Goal: Navigation & Orientation: Find specific page/section

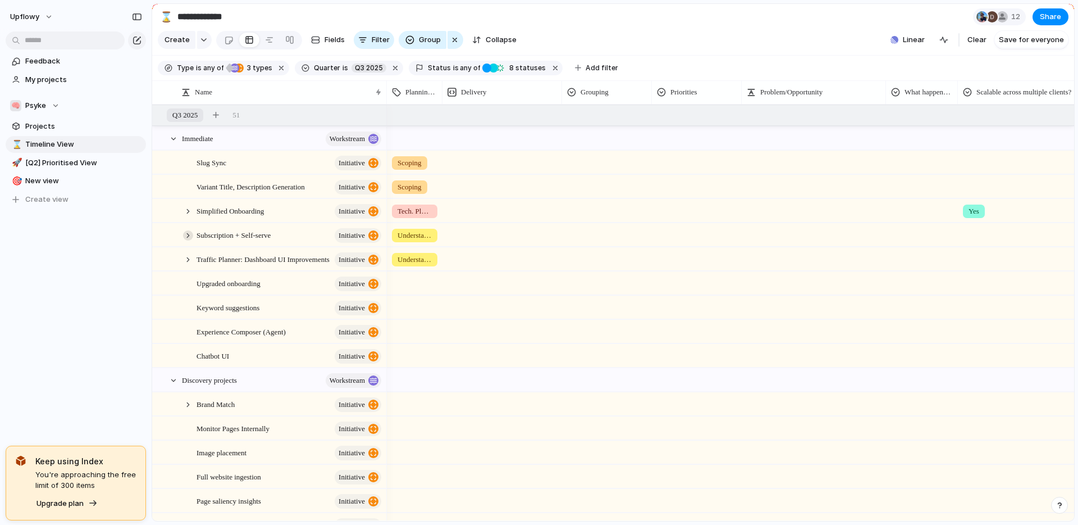
click at [189, 233] on div at bounding box center [188, 235] width 10 height 10
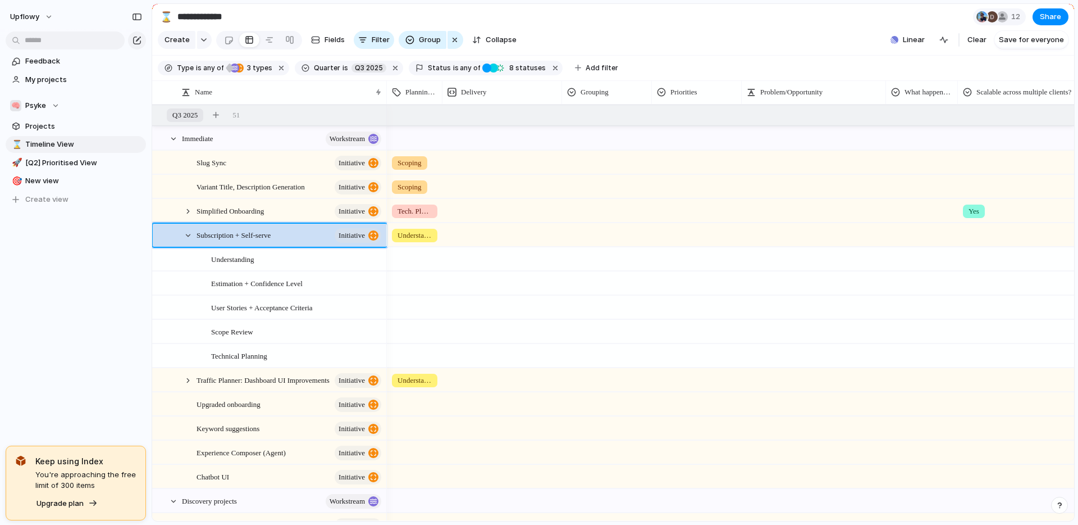
click at [106, 305] on div "upflowy Feedback My projects 🧠 Psyke Projects ⌛ Timeline View 🚀 [Q2] Prioritise…" at bounding box center [76, 262] width 152 height 525
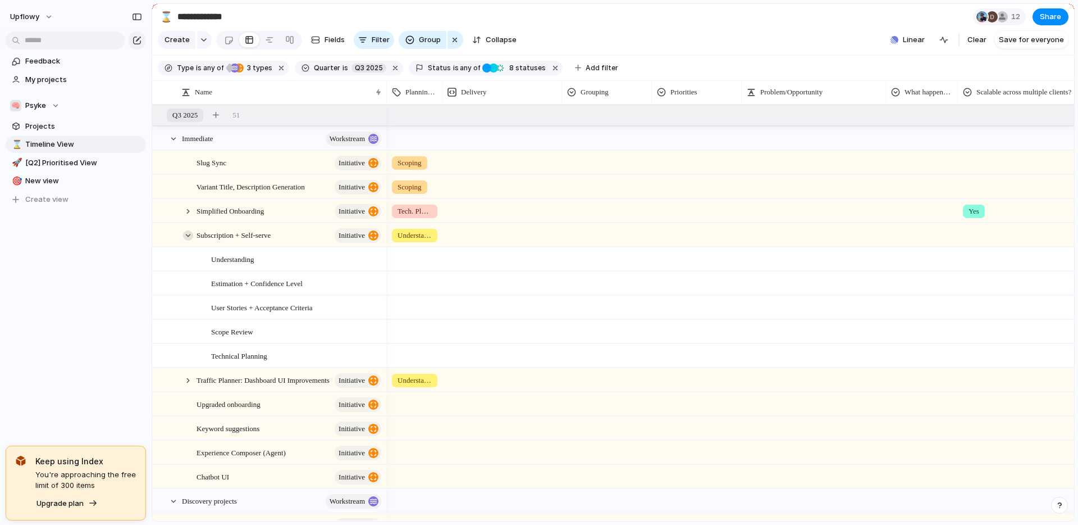
click at [191, 234] on div at bounding box center [188, 235] width 10 height 10
